Goal: Check status

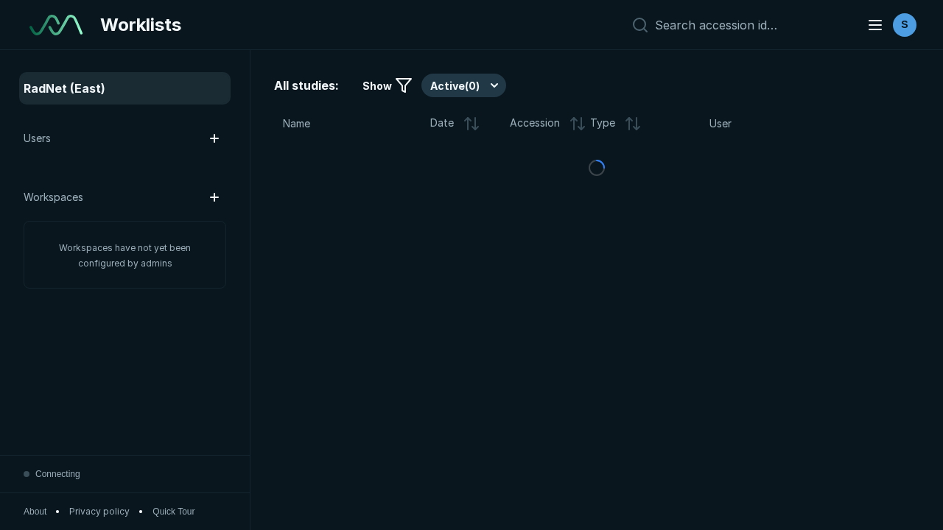
scroll to position [4024, 6137]
